Goal: Task Accomplishment & Management: Use online tool/utility

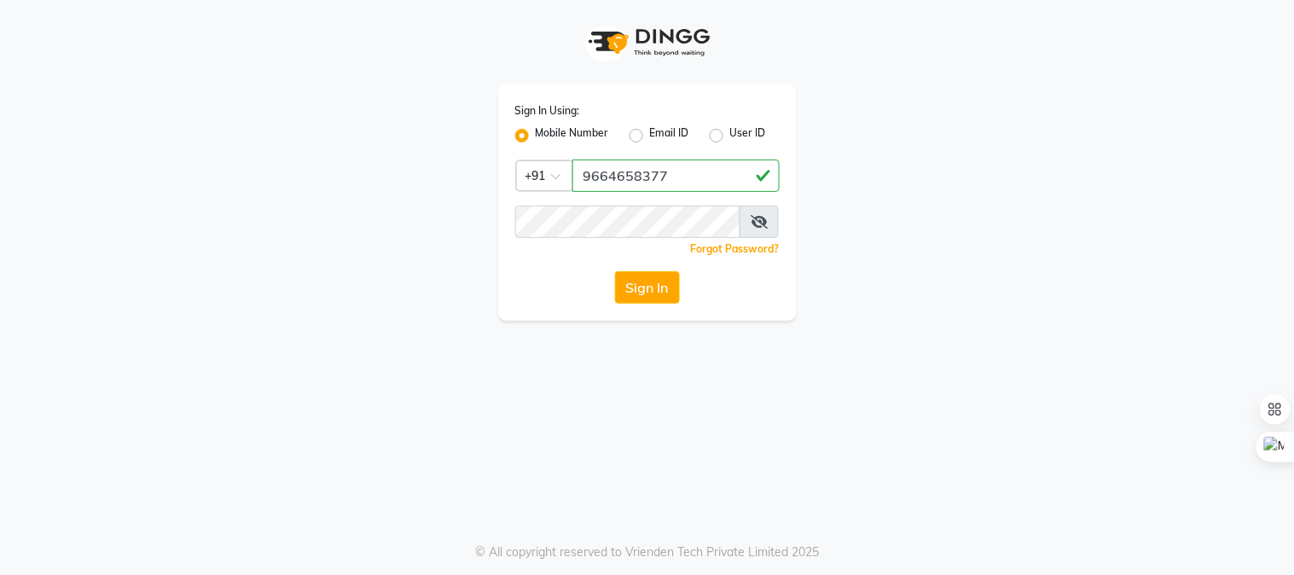
type input "9664658377"
click at [615, 271] on button "Sign In" at bounding box center [647, 287] width 65 height 32
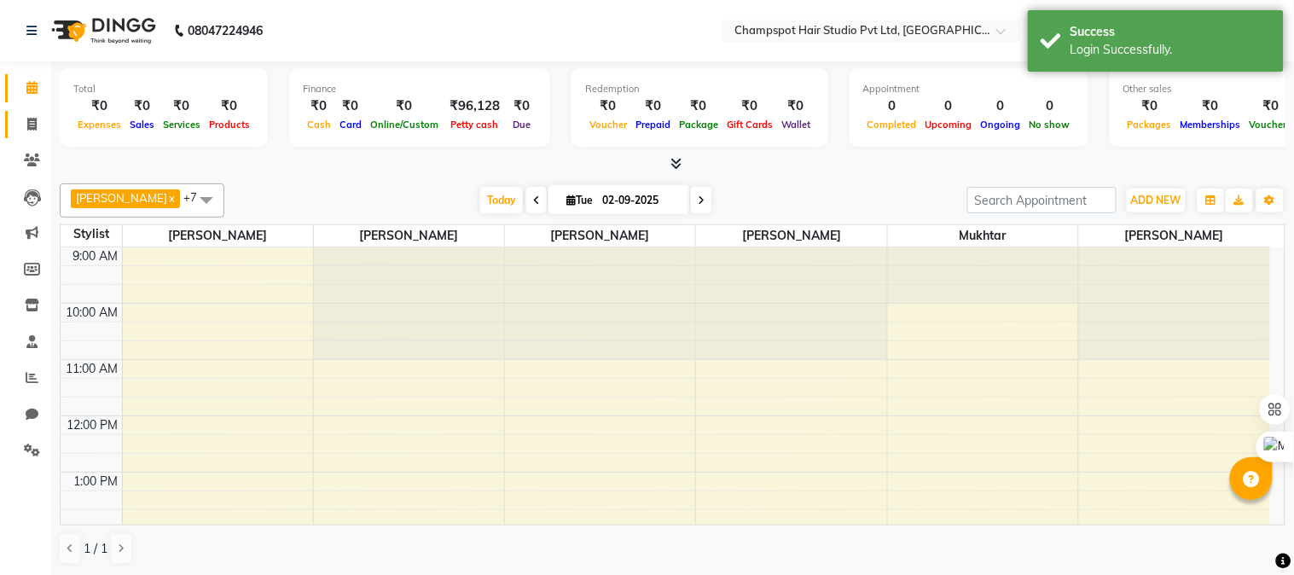
click at [28, 112] on link "Invoice" at bounding box center [25, 125] width 41 height 28
select select "7690"
select select "service"
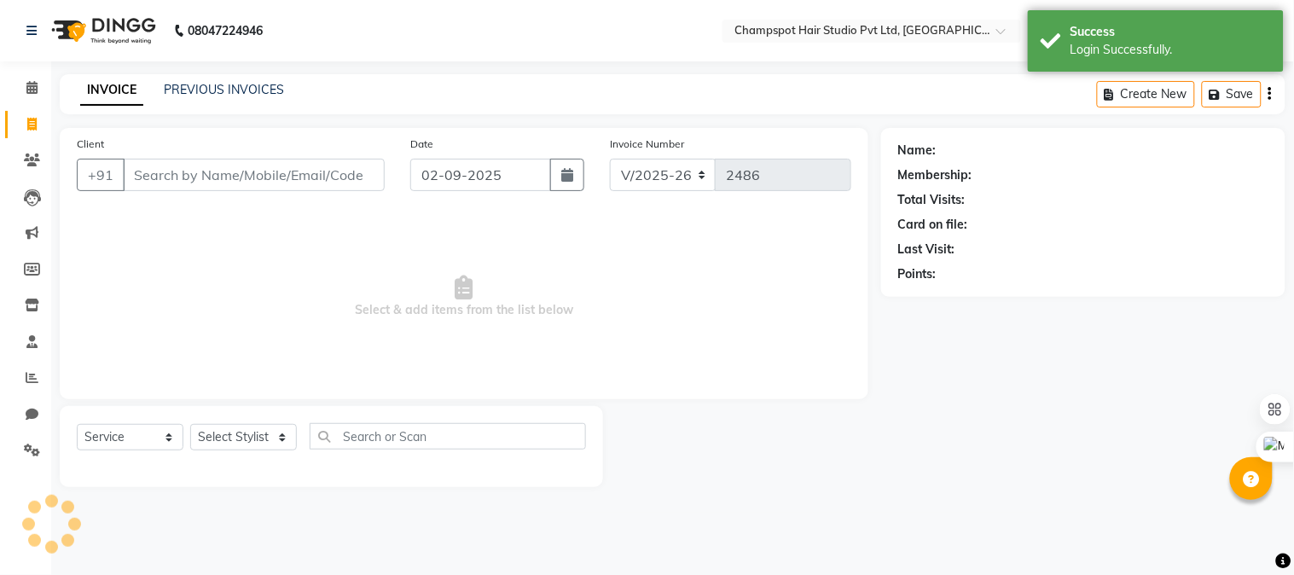
click at [226, 182] on input "Client" at bounding box center [254, 175] width 262 height 32
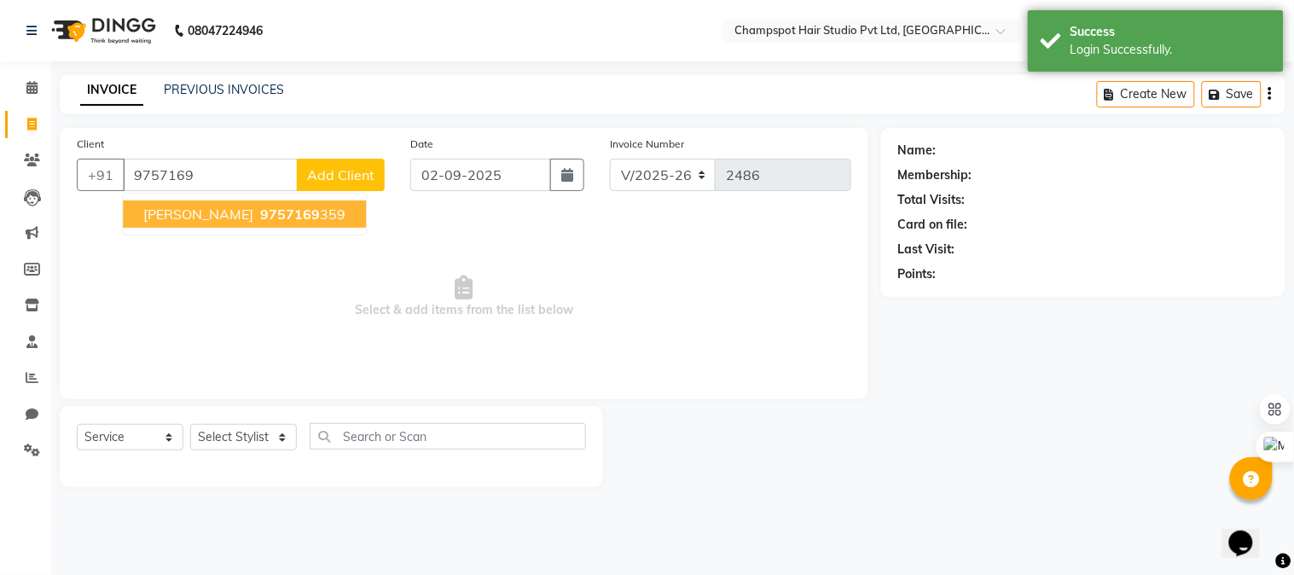
click at [191, 218] on span "[PERSON_NAME]" at bounding box center [198, 214] width 110 height 17
type input "9757169359"
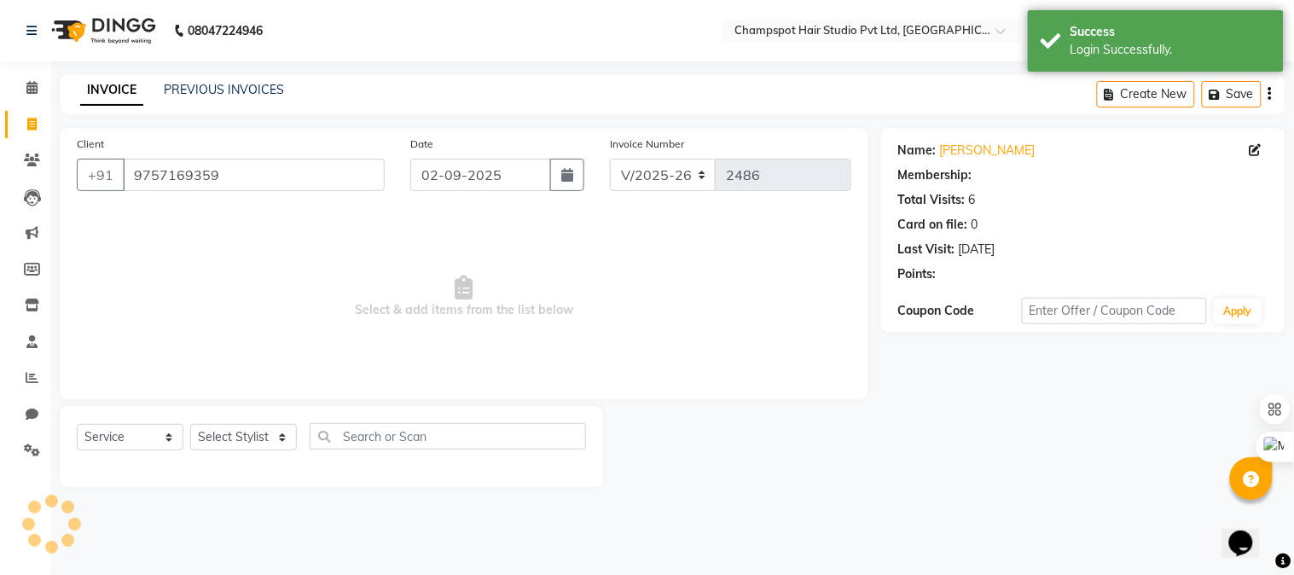
select select "1: Object"
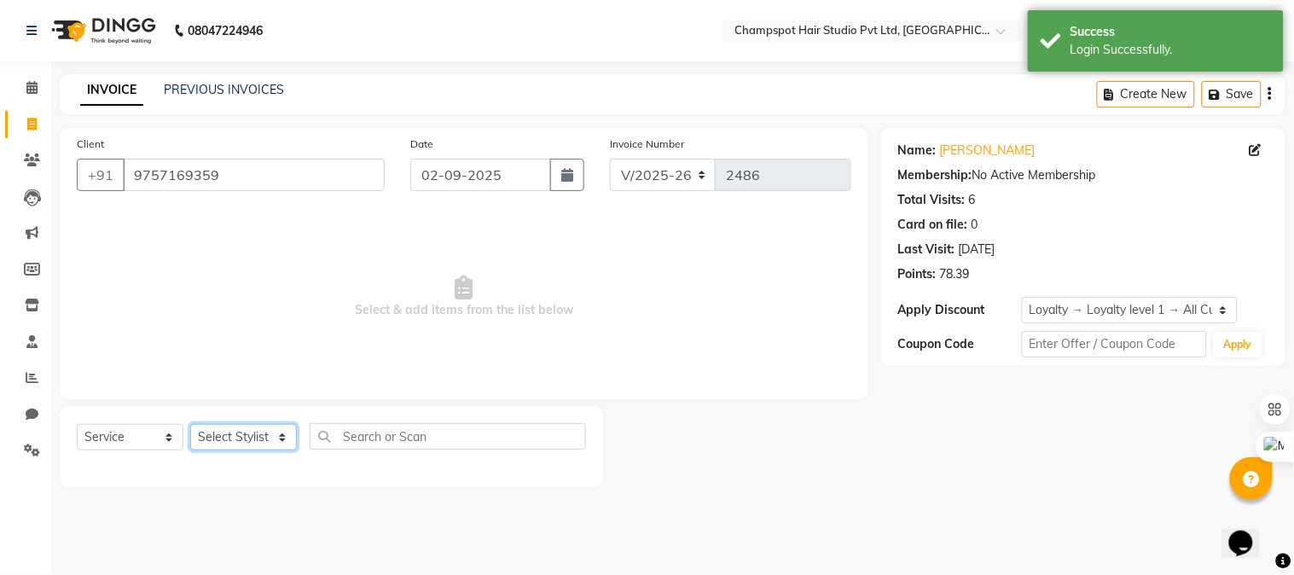
drag, startPoint x: 270, startPoint y: 438, endPoint x: 259, endPoint y: 424, distance: 17.1
click at [270, 438] on select "Select Stylist Admin [PERSON_NAME] [PERSON_NAME] [PERSON_NAME] [PERSON_NAME] [P…" at bounding box center [243, 437] width 107 height 26
select select "69009"
click at [190, 425] on select "Select Stylist Admin [PERSON_NAME] [PERSON_NAME] [PERSON_NAME] [PERSON_NAME] [P…" at bounding box center [243, 437] width 107 height 26
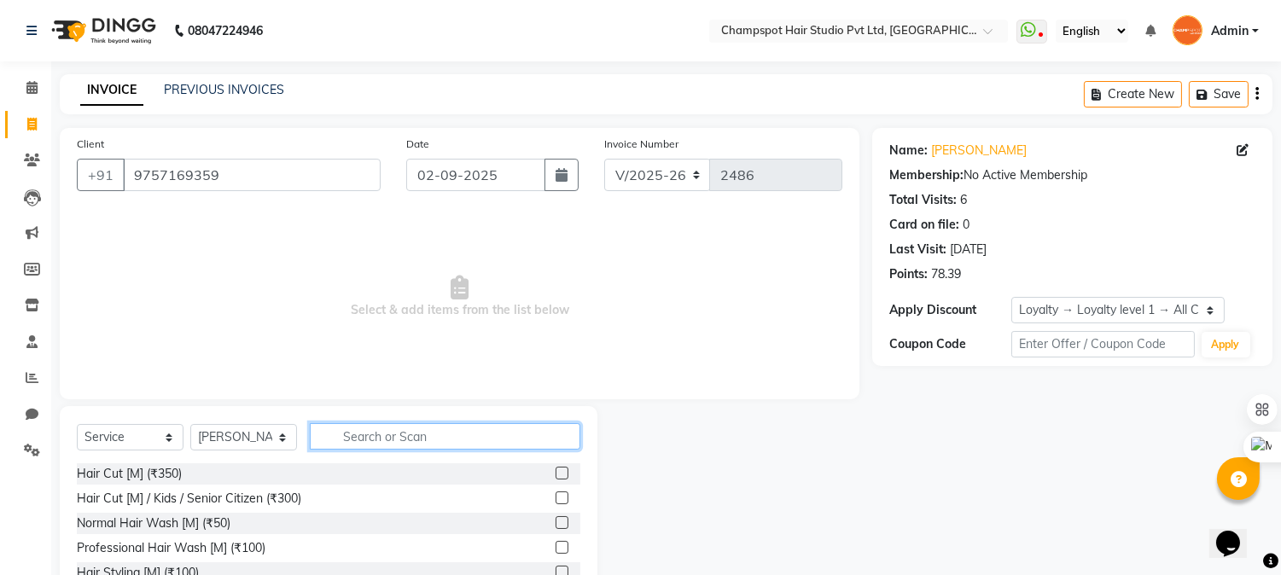
click at [379, 445] on input "text" at bounding box center [445, 436] width 271 height 26
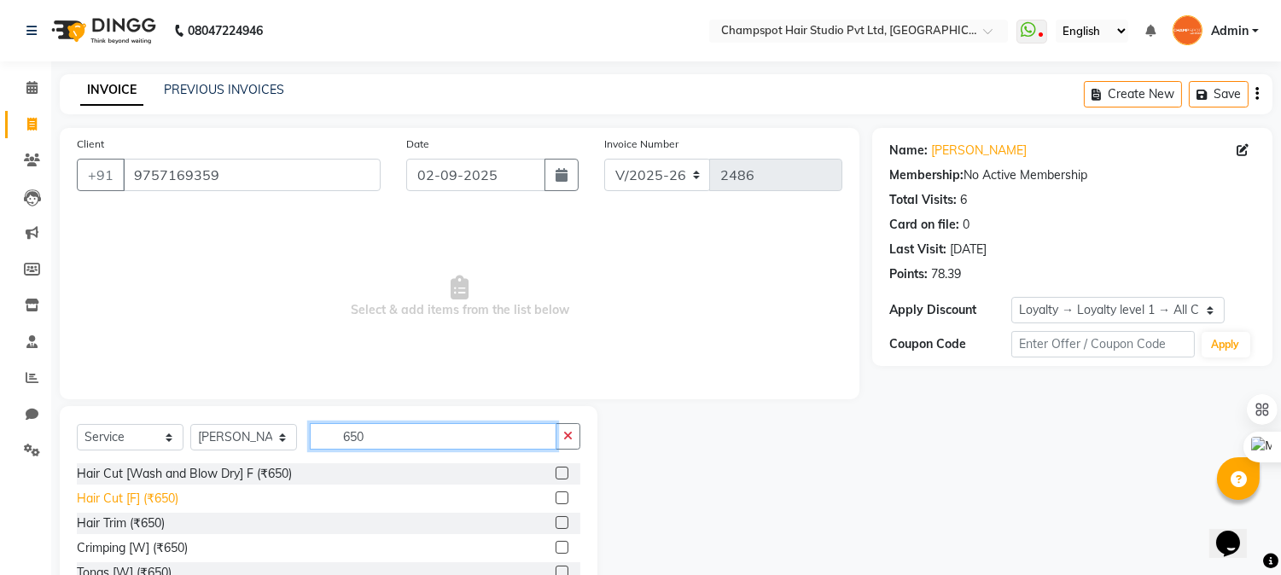
type input "650"
click at [147, 499] on div "Hair Cut [F] (₹650)" at bounding box center [128, 499] width 102 height 18
checkbox input "false"
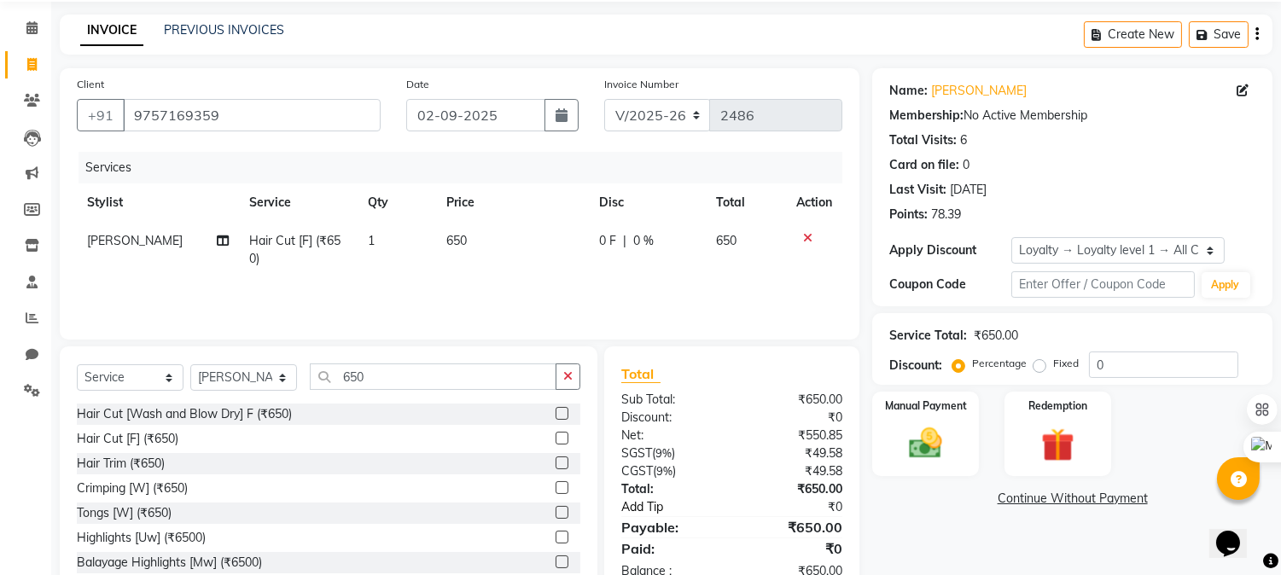
scroll to position [108, 0]
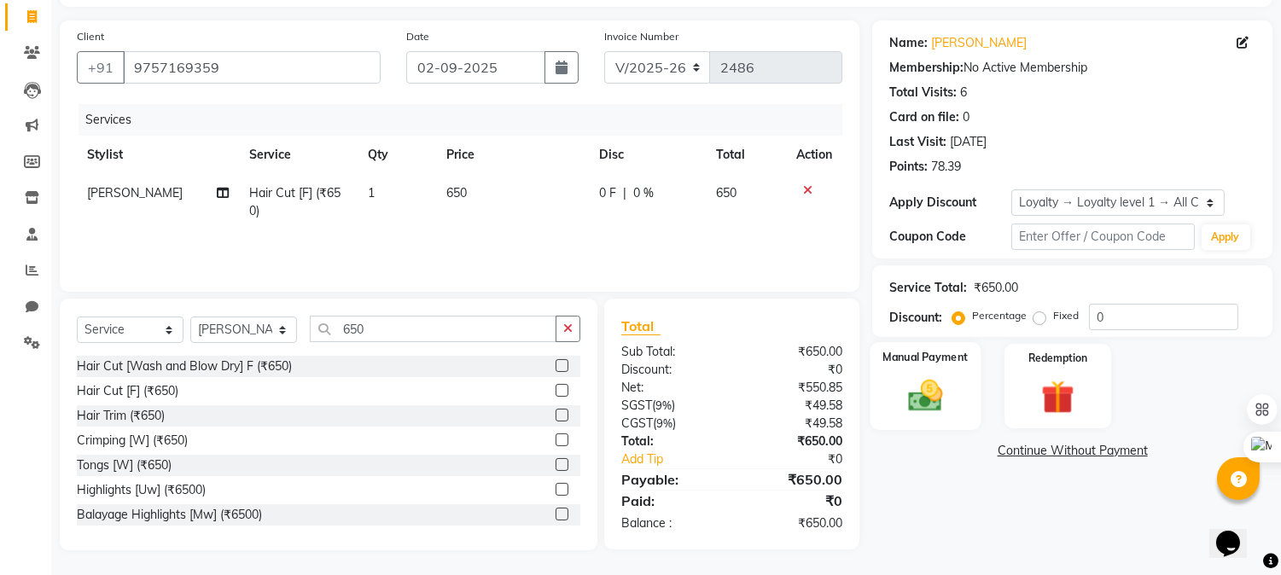
click at [932, 370] on div "Manual Payment" at bounding box center [925, 385] width 111 height 87
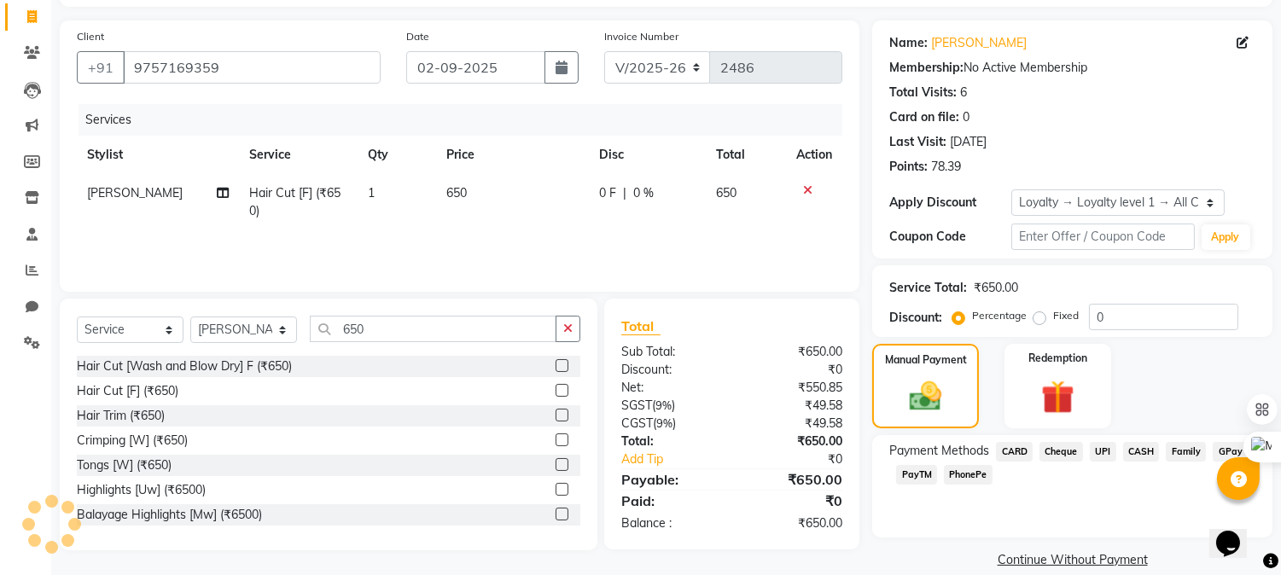
click at [1135, 450] on span "CASH" at bounding box center [1141, 452] width 37 height 20
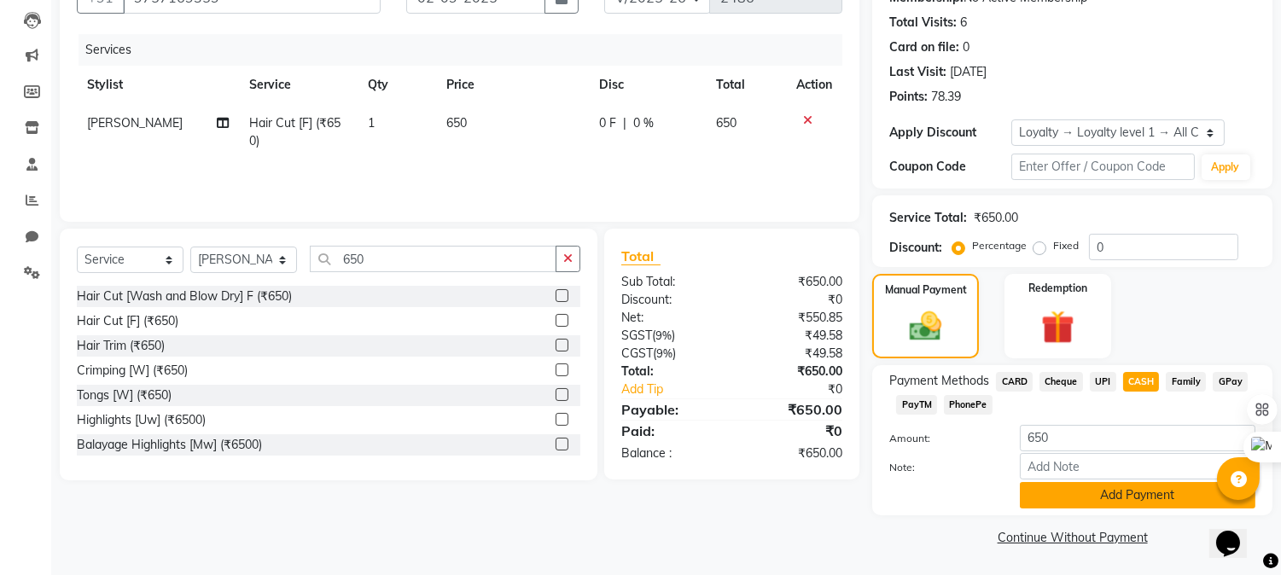
click at [1102, 499] on button "Add Payment" at bounding box center [1138, 495] width 236 height 26
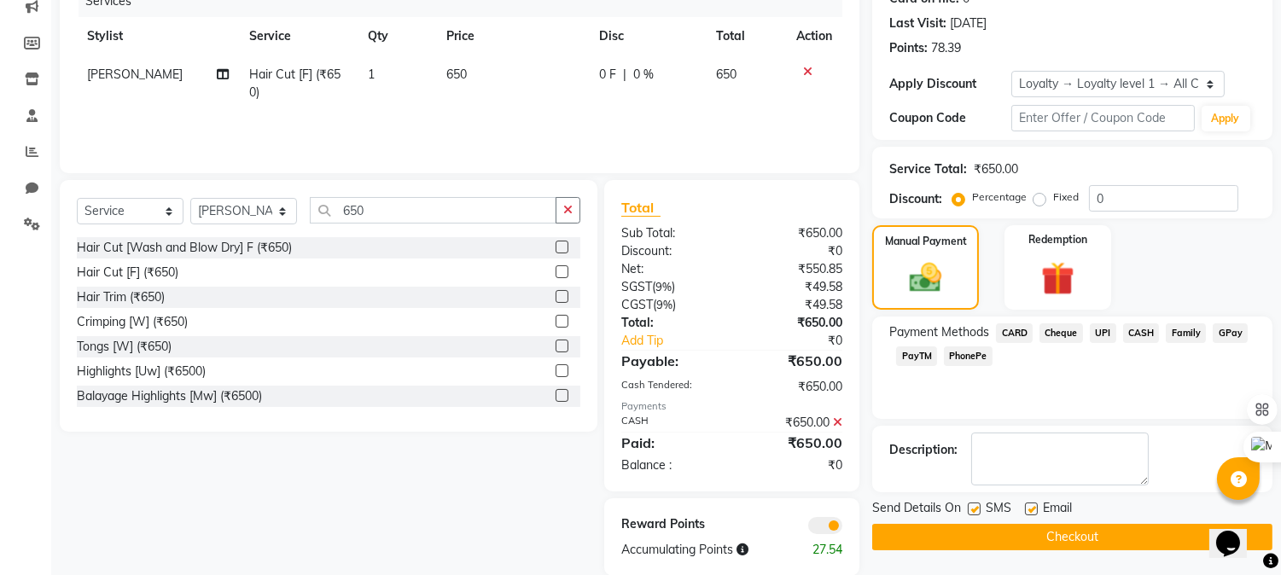
scroll to position [252, 0]
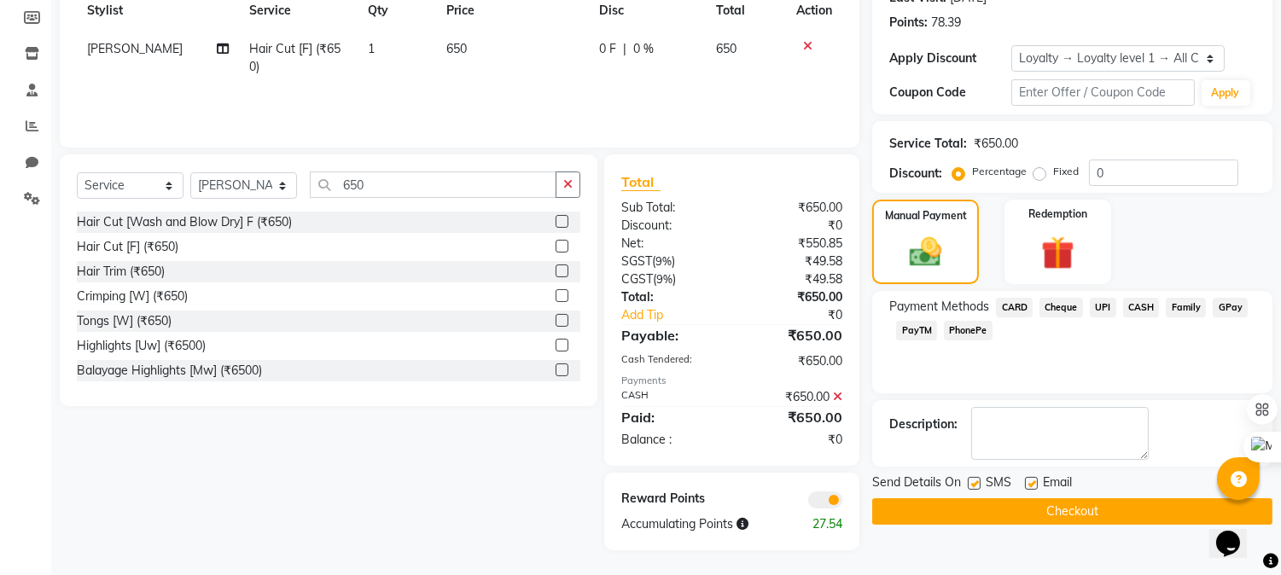
click at [1010, 514] on button "Checkout" at bounding box center [1072, 511] width 400 height 26
